Goal: Navigation & Orientation: Find specific page/section

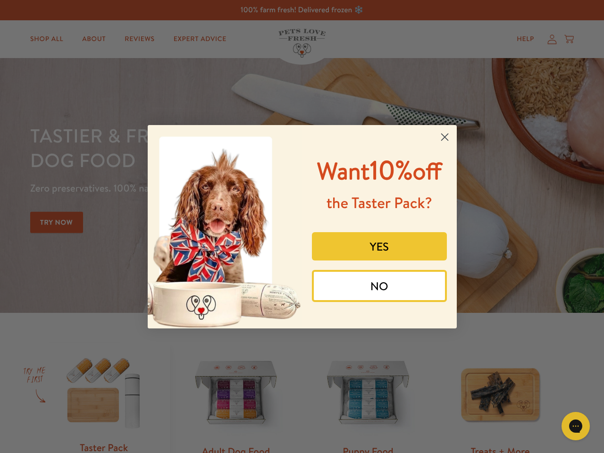
click at [302, 226] on div "Want 10% off the Taster Pack? YES NO" at bounding box center [376, 226] width 148 height 184
click at [444, 137] on icon "Close dialog" at bounding box center [444, 136] width 7 height 7
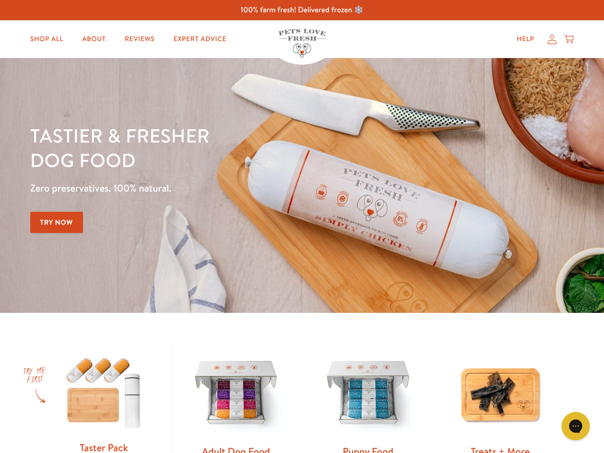
click at [379, 254] on button "YES" at bounding box center [379, 268] width 135 height 28
click at [583, 426] on div "Gorgias live chat" at bounding box center [575, 425] width 19 height 19
